Goal: Task Accomplishment & Management: Use online tool/utility

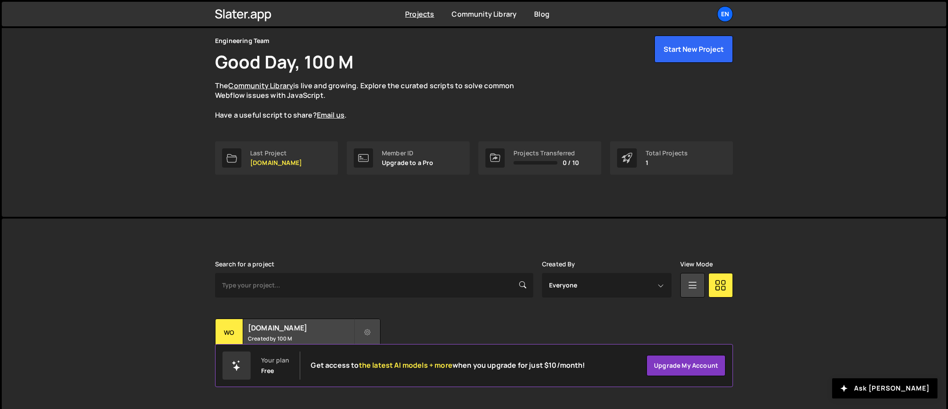
scroll to position [43, 0]
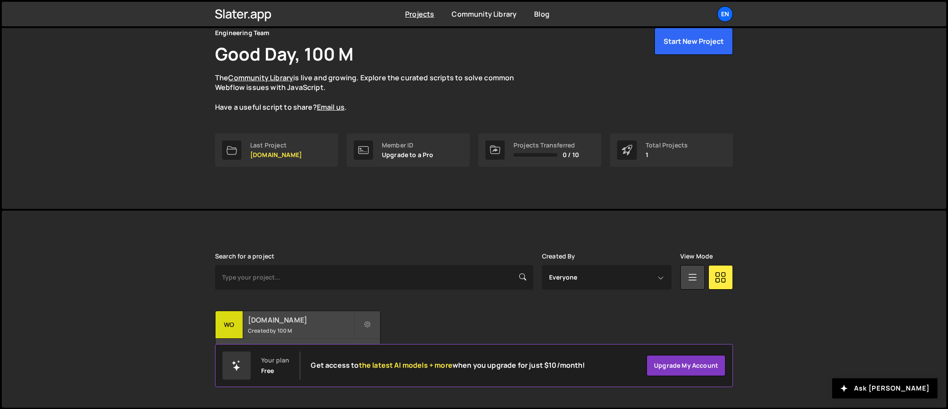
click at [270, 326] on div "[DOMAIN_NAME] Created by 100 M" at bounding box center [298, 324] width 165 height 27
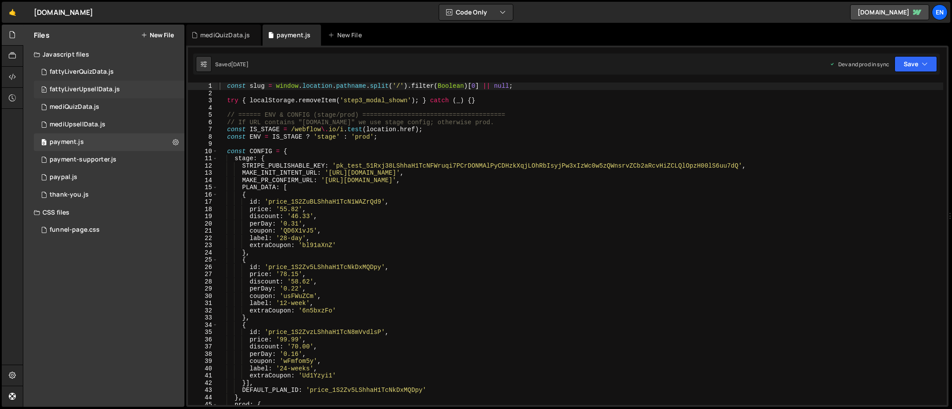
click at [54, 91] on div "fattyLiverUpsellData.js" at bounding box center [85, 90] width 70 height 8
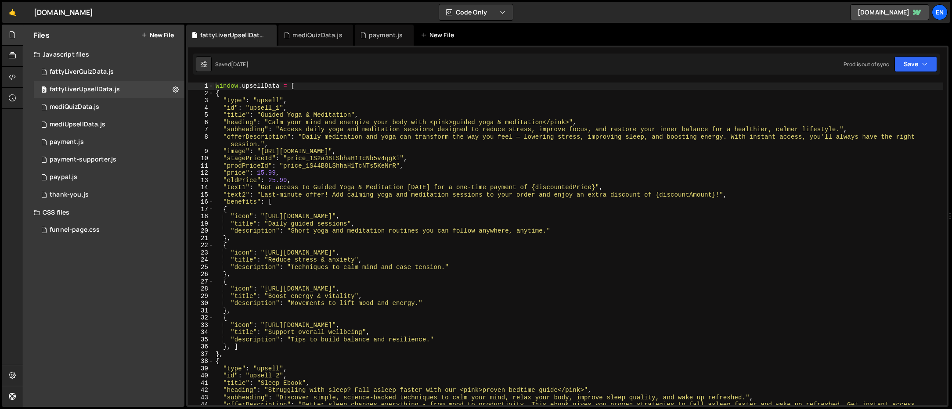
click at [0, 0] on icon at bounding box center [0, 0] width 0 height 0
click at [328, 34] on icon at bounding box center [330, 35] width 6 height 9
click at [333, 178] on div "window . upsellData = [ { "type" : "upsell" , "id" : "upsell_1" , "title" : "Gu…" at bounding box center [578, 255] width 729 height 345
click at [316, 140] on div "window . upsellData = [ { "type" : "upsell" , "id" : "upsell_1" , "title" : "Gu…" at bounding box center [578, 255] width 729 height 345
type textarea ""offerDescription": "Daily meditation and yoga can transform the way you feel —…"
